Goal: Task Accomplishment & Management: Use online tool/utility

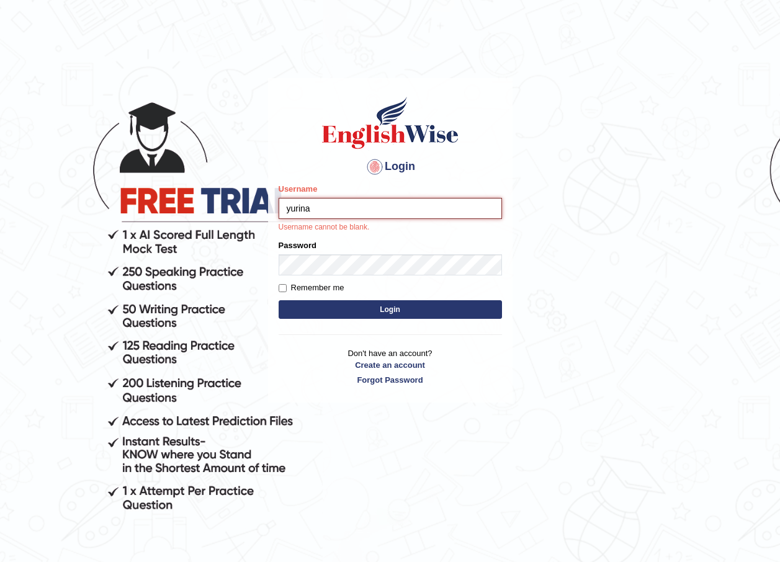
type input "yurina"
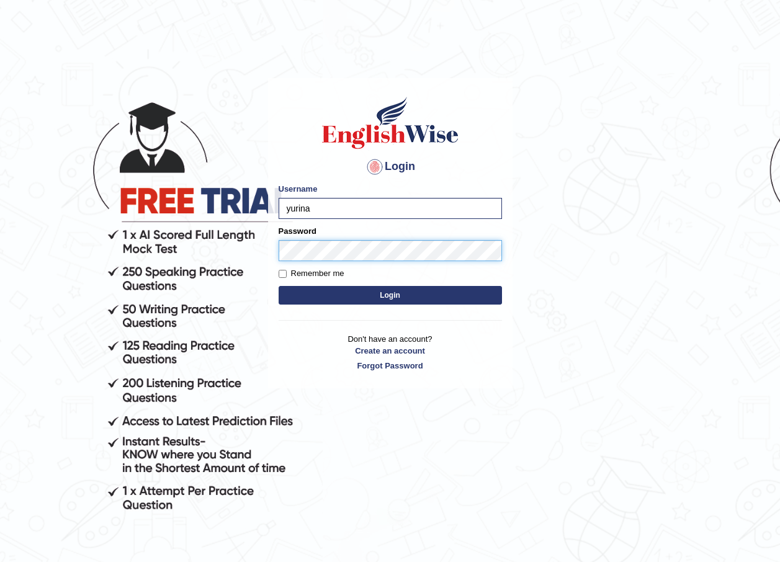
click at [279, 286] on button "Login" at bounding box center [390, 295] width 223 height 19
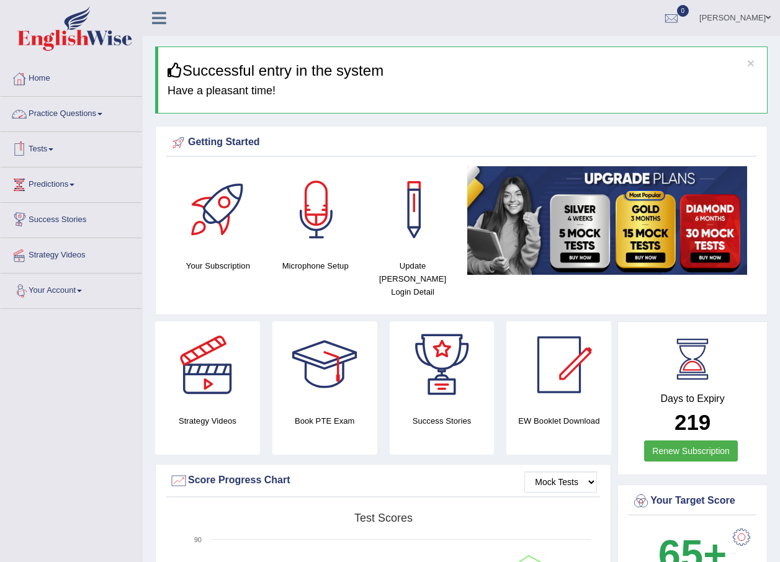
click at [89, 107] on link "Practice Questions" at bounding box center [71, 112] width 141 height 31
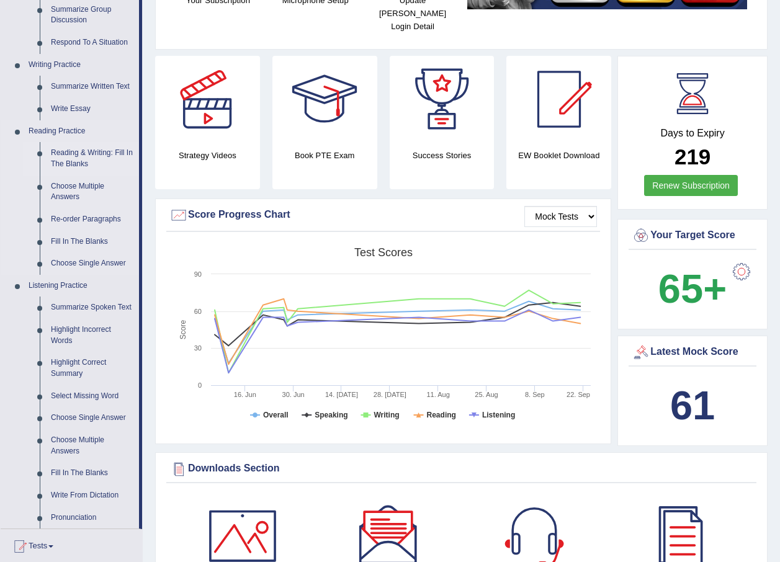
scroll to position [248, 0]
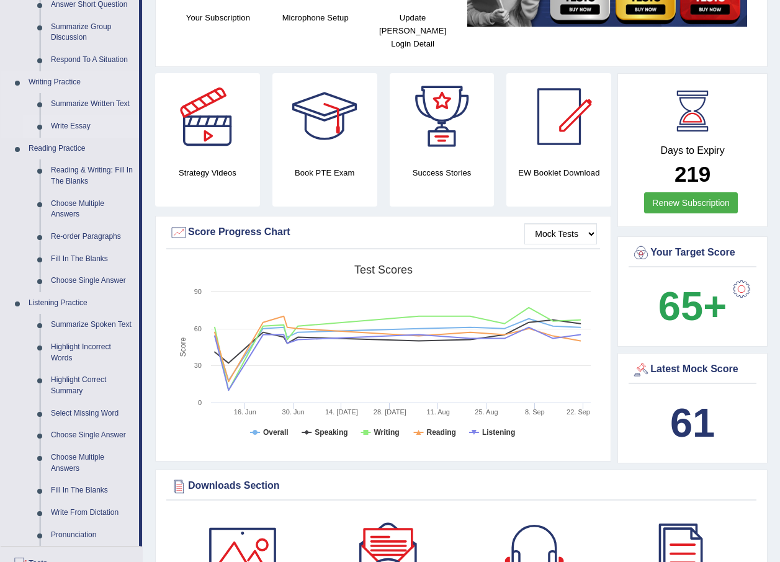
click at [82, 124] on link "Write Essay" at bounding box center [92, 126] width 94 height 22
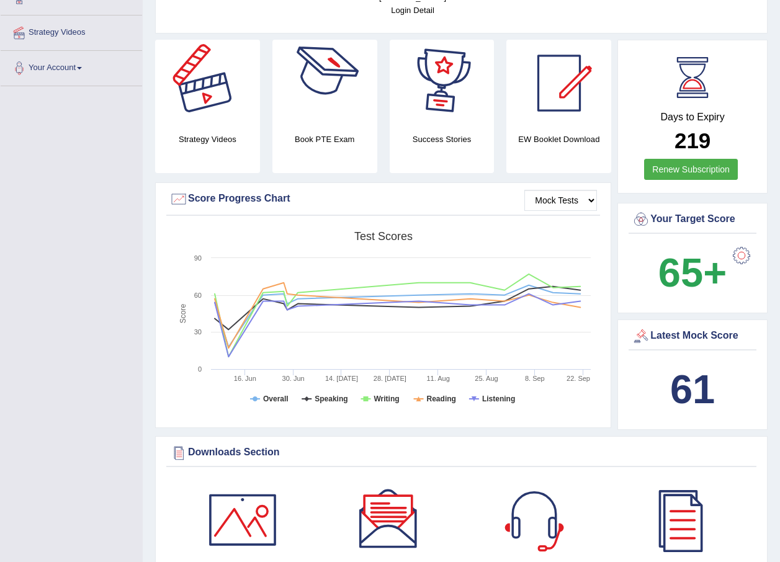
scroll to position [335, 0]
